Goal: Transaction & Acquisition: Purchase product/service

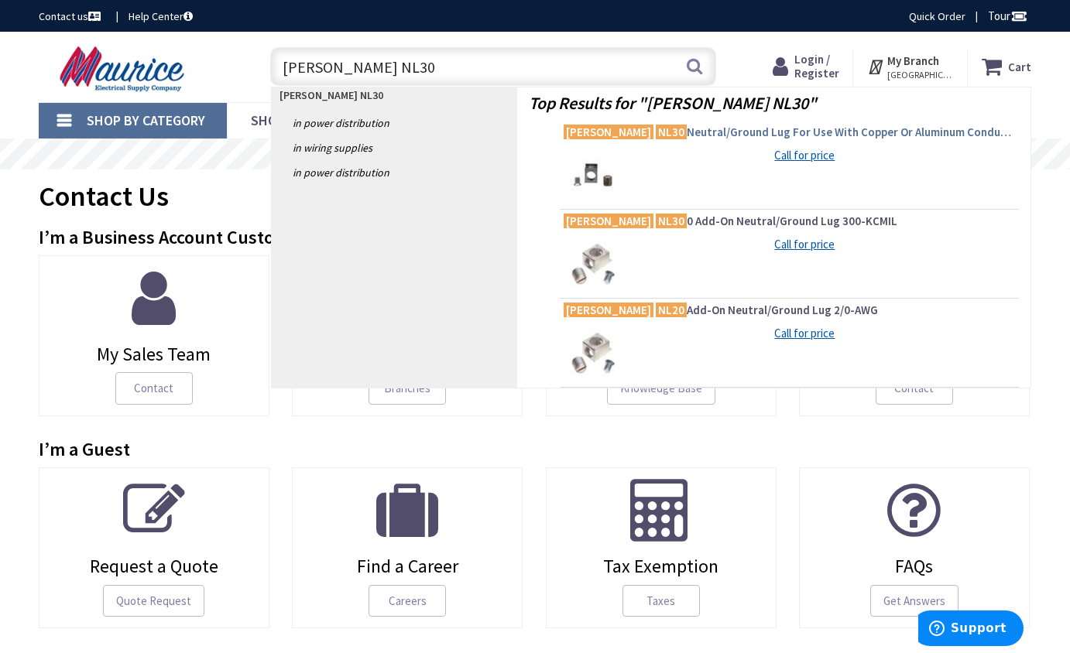
type input "[PERSON_NAME] NL30"
click at [683, 133] on span "[PERSON_NAME] NL30 Neutral/Ground Lug For Use With Copper Or Aluminum Conductor" at bounding box center [788, 132] width 451 height 15
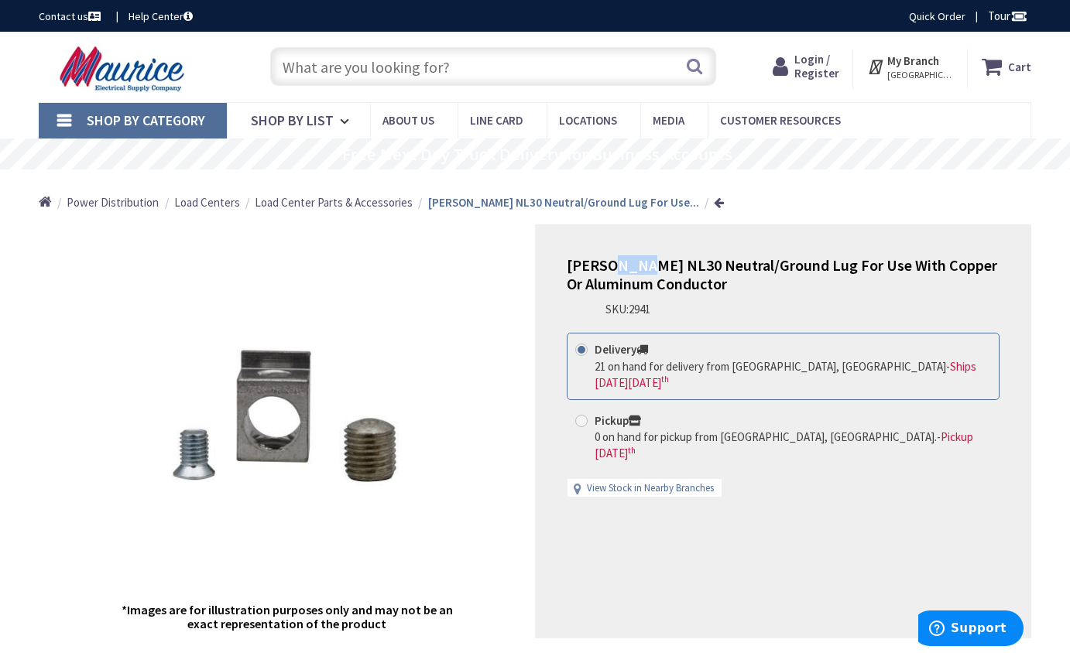
drag, startPoint x: 642, startPoint y: 269, endPoint x: 608, endPoint y: 269, distance: 33.3
click at [608, 269] on span "Eaton NL30 Neutral/Ground Lug For Use With Copper Or Aluminum Conductor" at bounding box center [782, 274] width 430 height 38
copy span "NL30"
click at [443, 68] on input "text" at bounding box center [493, 66] width 447 height 39
paste input "NL30"
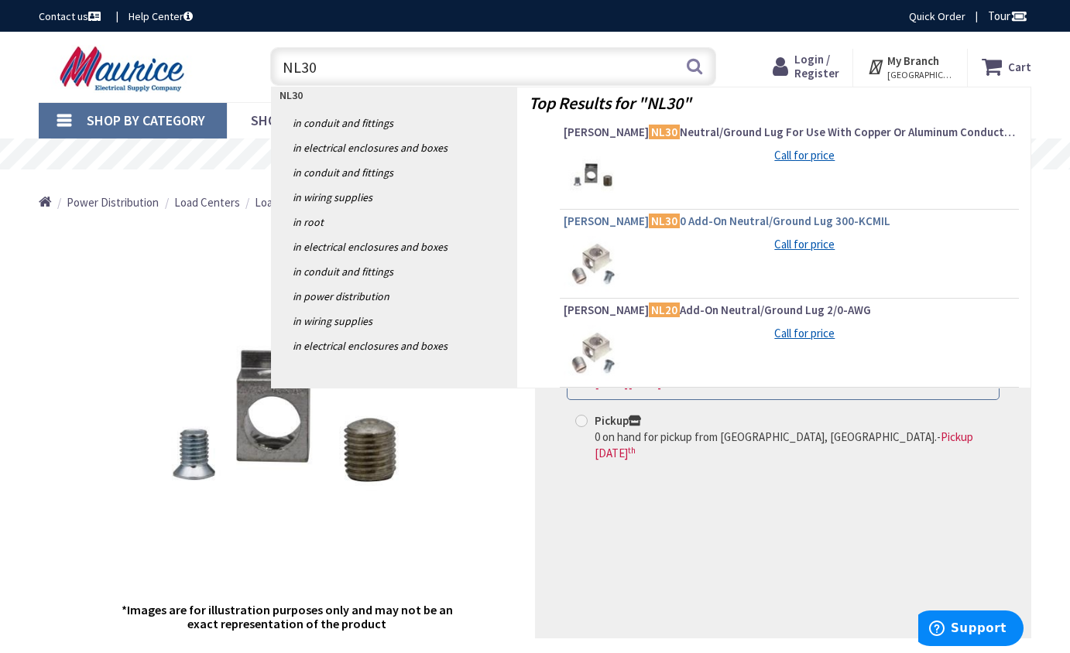
type input "NL30"
click at [659, 225] on span "Eaton NL30 0 Add-On Neutral/Ground Lug 300-KCMIL" at bounding box center [788, 221] width 451 height 15
